Goal: Information Seeking & Learning: Learn about a topic

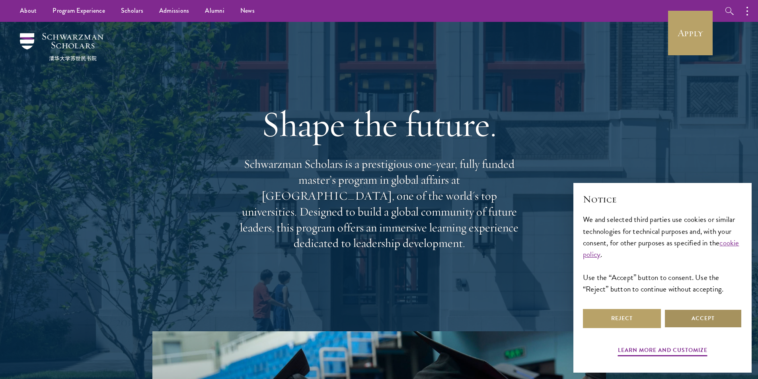
click at [708, 313] on button "Accept" at bounding box center [703, 318] width 78 height 19
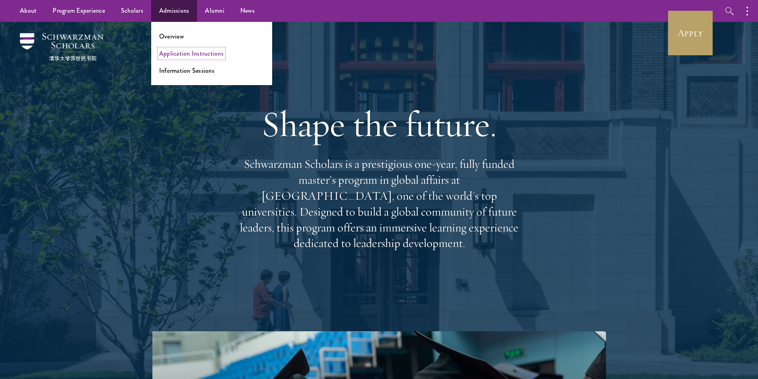
click at [175, 52] on link "Application Instructions" at bounding box center [191, 53] width 64 height 9
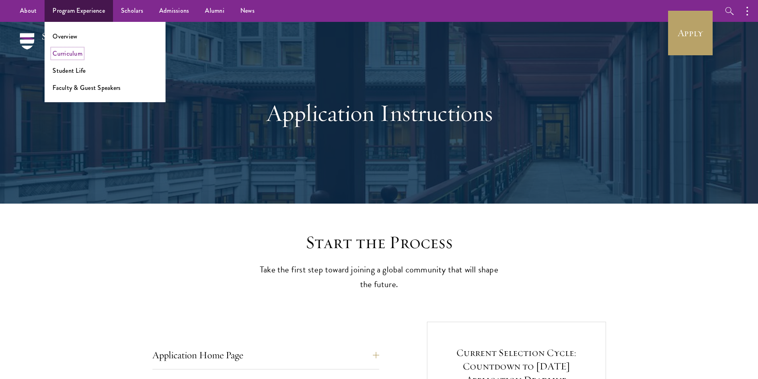
click at [77, 53] on link "Curriculum" at bounding box center [68, 53] width 30 height 9
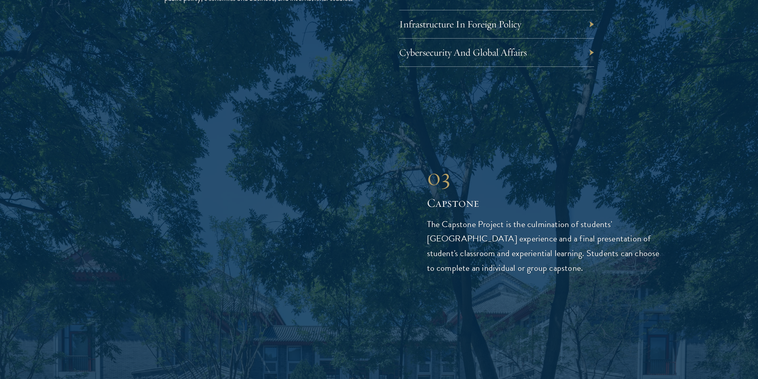
scroll to position [2745, 0]
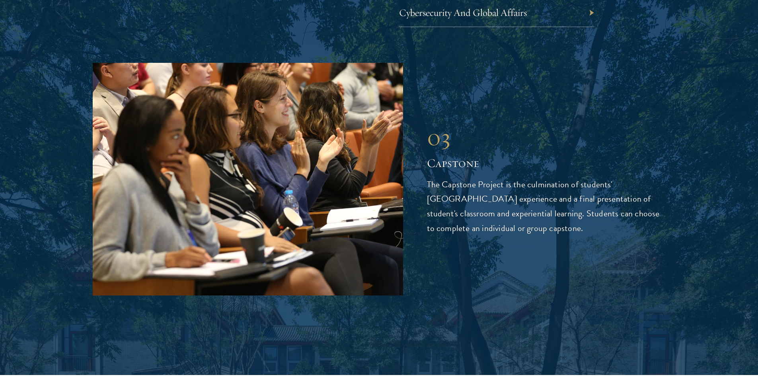
click at [564, 123] on div "03" at bounding box center [546, 137] width 239 height 29
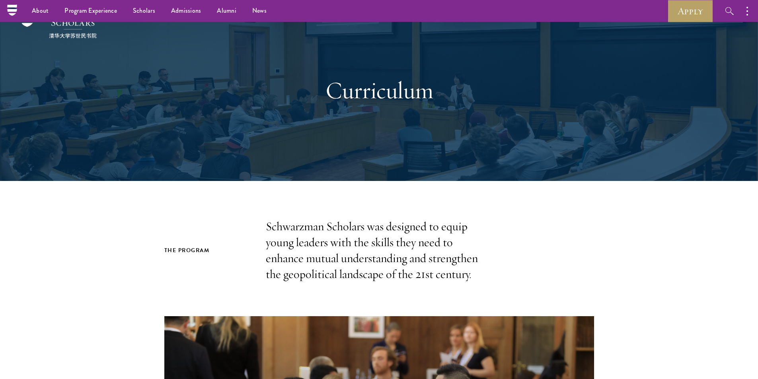
scroll to position [0, 0]
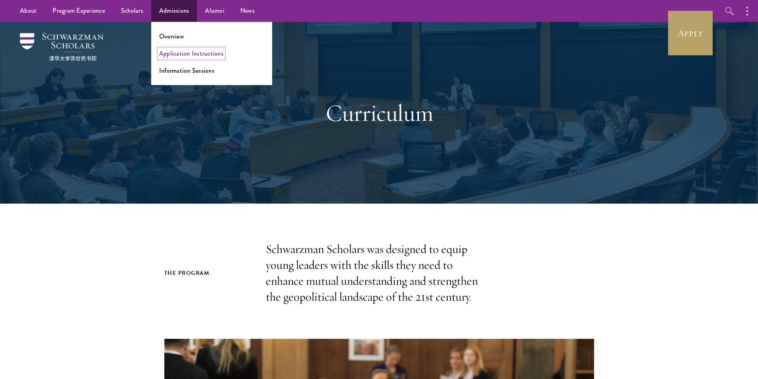
click at [175, 55] on link "Application Instructions" at bounding box center [191, 53] width 64 height 9
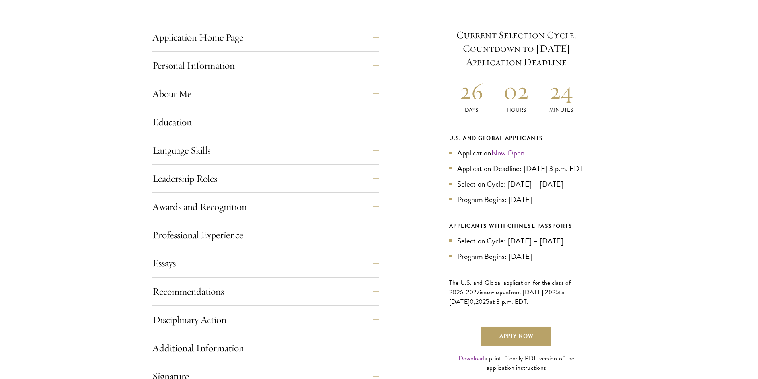
scroll to position [318, 0]
